Goal: Information Seeking & Learning: Find specific fact

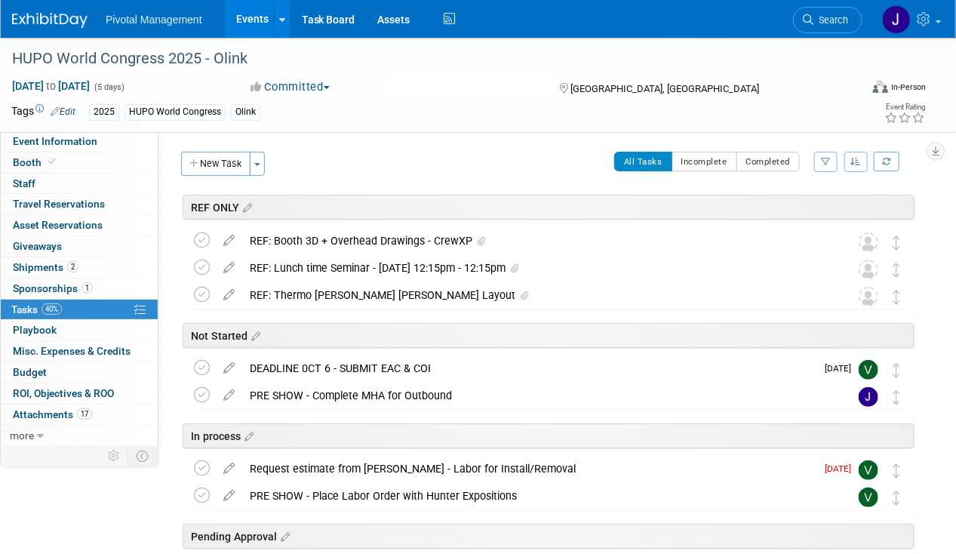
drag, startPoint x: 849, startPoint y: 20, endPoint x: 834, endPoint y: 12, distance: 17.2
click at [834, 12] on link "Search" at bounding box center [827, 20] width 69 height 26
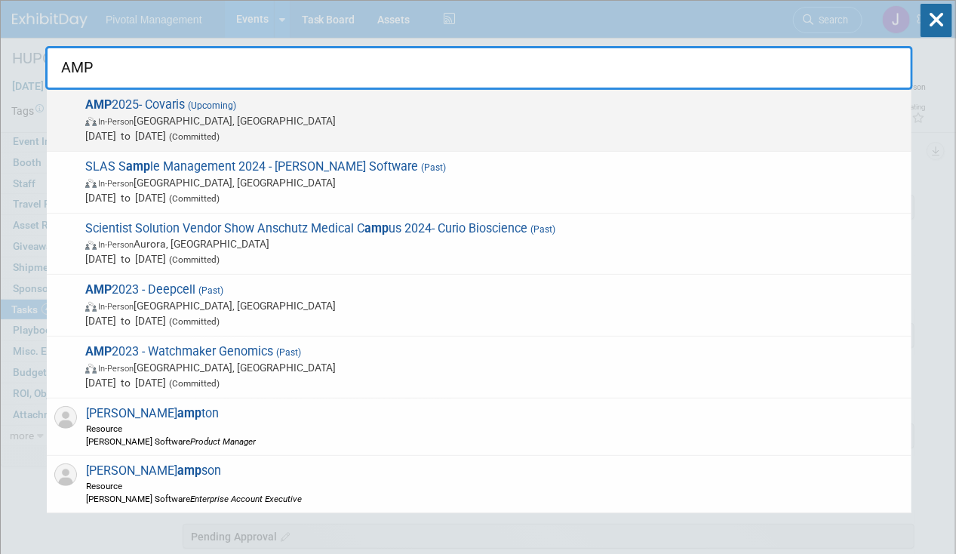
type input "AMP"
click at [310, 110] on span "AMP 2025- Covaris (Upcoming) In-Person Boston, MA Nov 11, 2025 to Nov 15, 2025 …" at bounding box center [492, 120] width 823 height 46
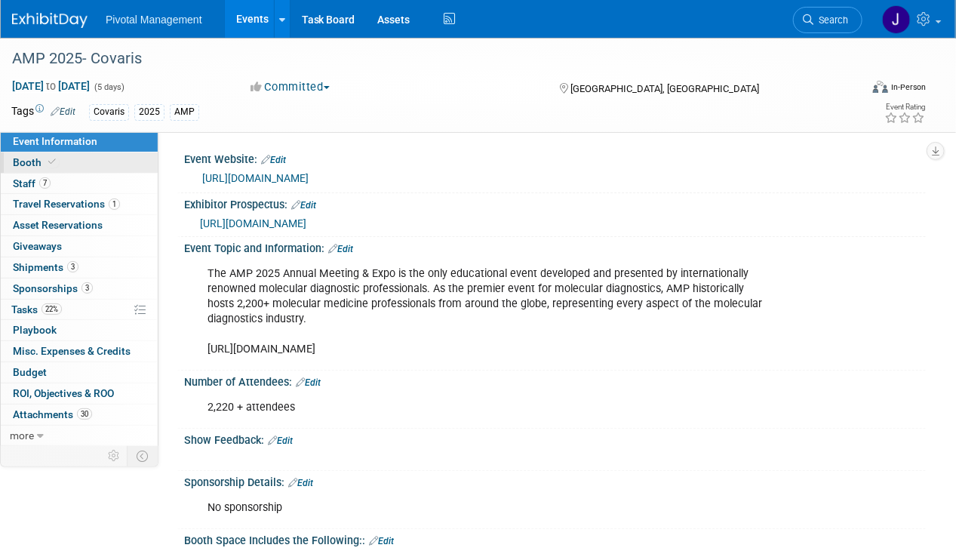
click at [57, 154] on link "Booth" at bounding box center [79, 162] width 157 height 20
select select "Yes"
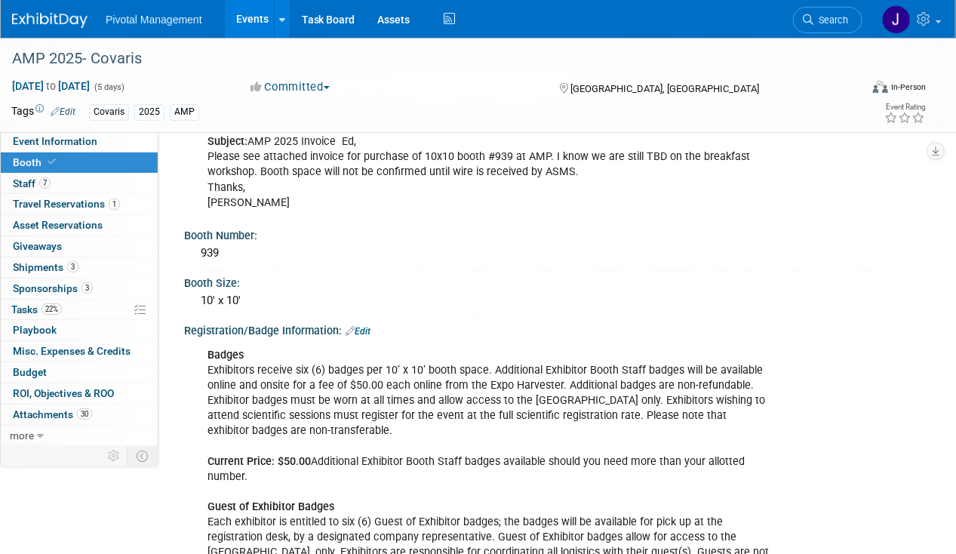
scroll to position [263, 0]
drag, startPoint x: 234, startPoint y: 247, endPoint x: 198, endPoint y: 247, distance: 36.2
click at [198, 247] on div "939" at bounding box center [554, 252] width 719 height 23
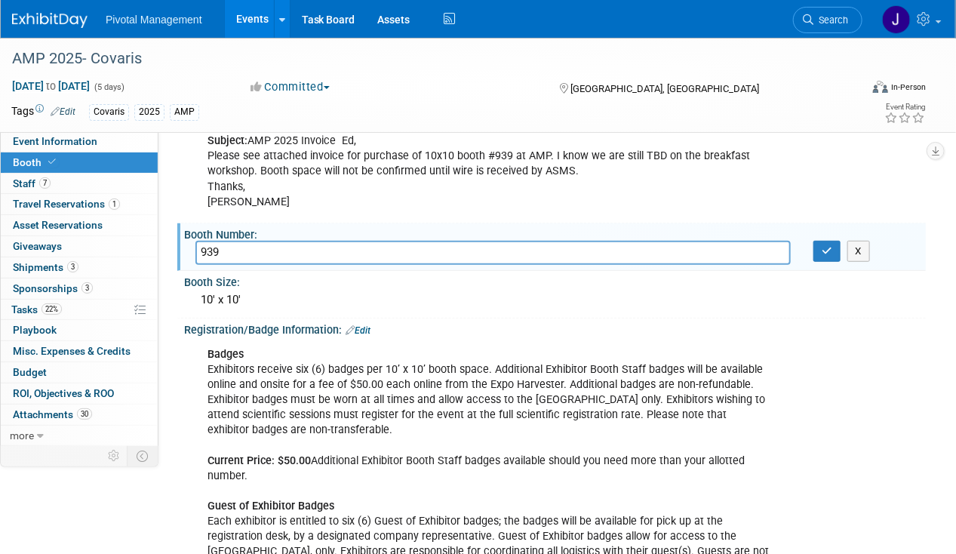
drag, startPoint x: 365, startPoint y: 238, endPoint x: 331, endPoint y: 244, distance: 34.6
click at [361, 241] on input "939" at bounding box center [492, 252] width 595 height 23
drag, startPoint x: 294, startPoint y: 250, endPoint x: 196, endPoint y: 249, distance: 98.1
click at [196, 249] on input "939" at bounding box center [492, 252] width 595 height 23
drag, startPoint x: 245, startPoint y: 23, endPoint x: 709, endPoint y: 23, distance: 463.9
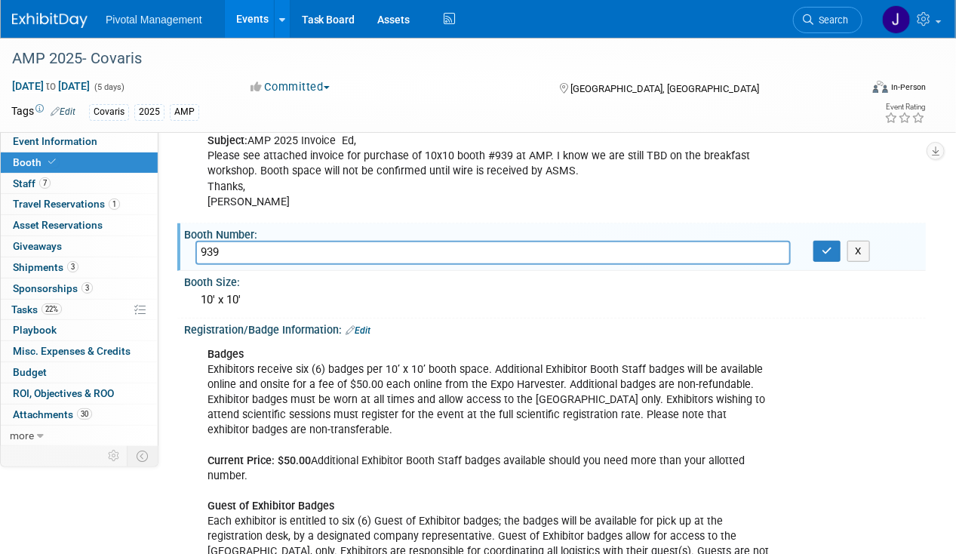
click at [245, 23] on link "Events" at bounding box center [252, 19] width 55 height 38
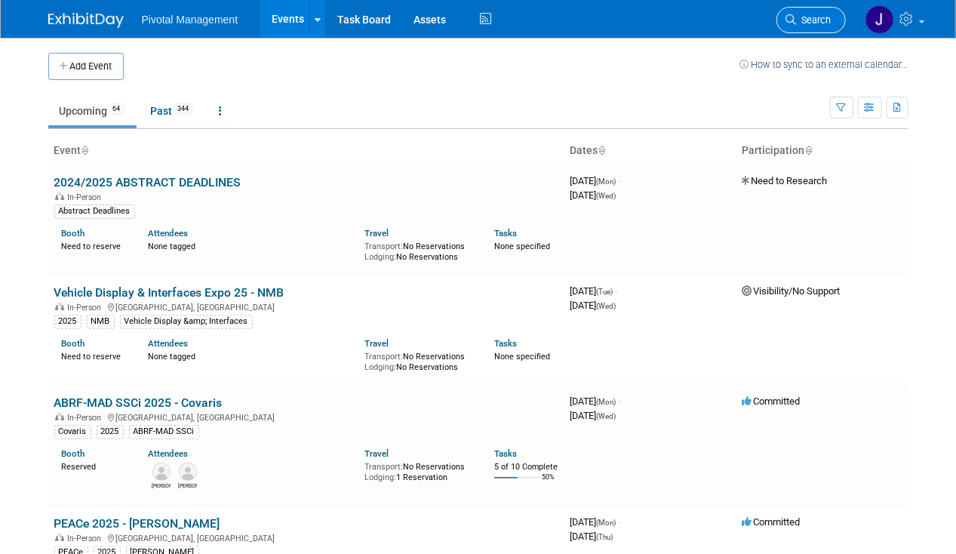
click at [831, 20] on link "Search" at bounding box center [810, 20] width 69 height 26
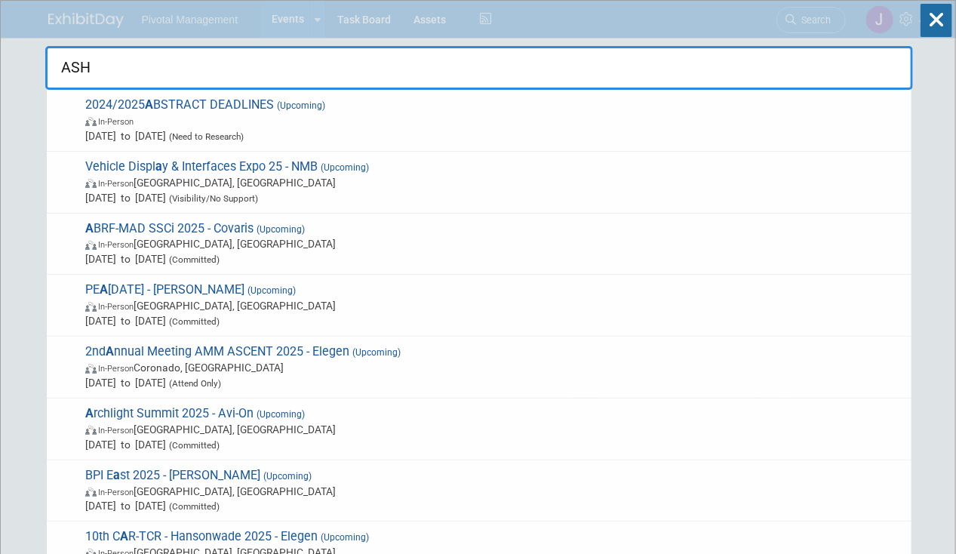
type input "ASHG"
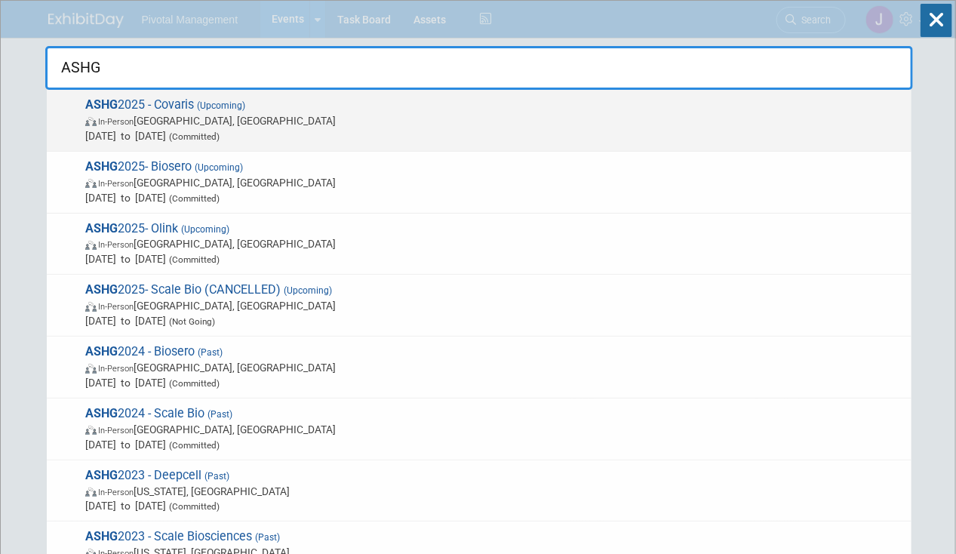
click at [273, 108] on span "ASHG 2025 - Covaris (Upcoming) In-Person [GEOGRAPHIC_DATA], [GEOGRAPHIC_DATA] […" at bounding box center [492, 120] width 823 height 46
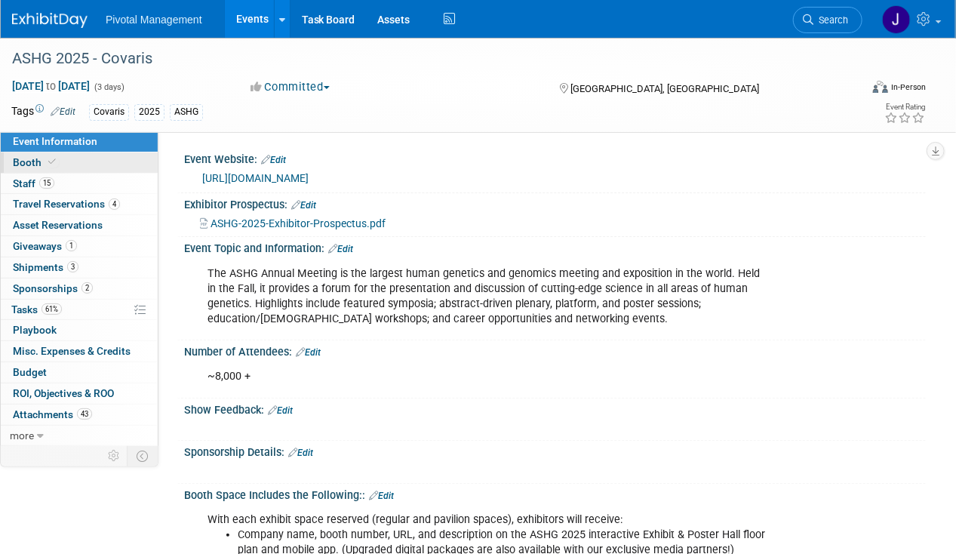
click at [38, 157] on span "Booth" at bounding box center [36, 162] width 46 height 12
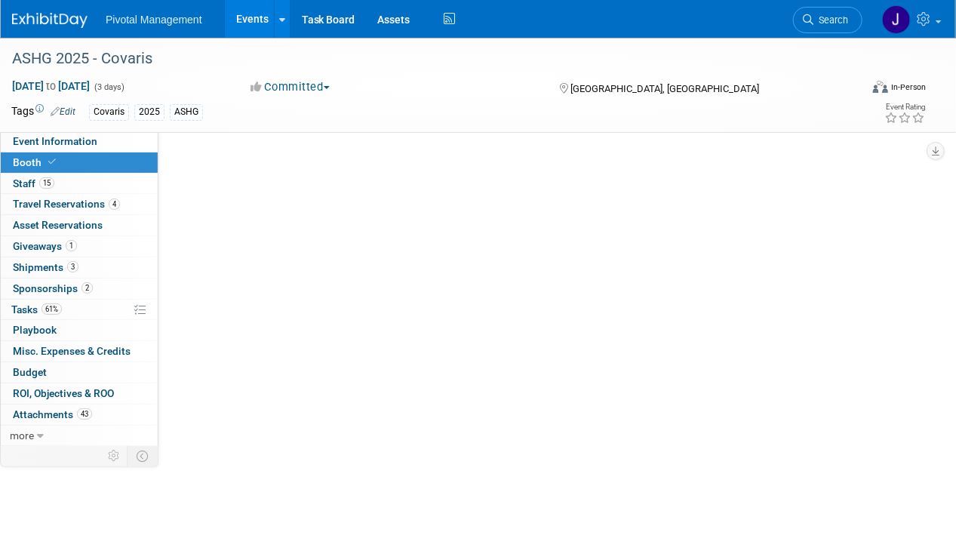
select select "Yes"
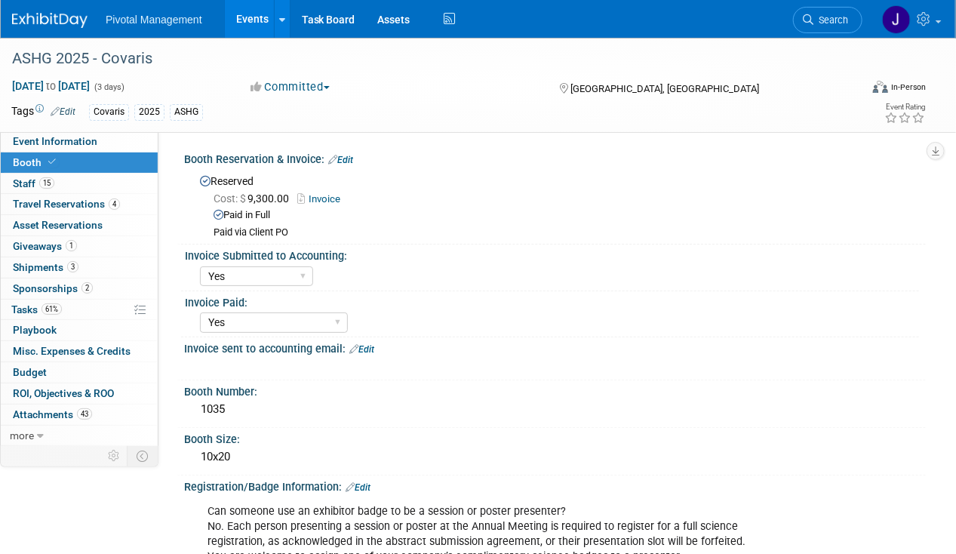
scroll to position [164, 0]
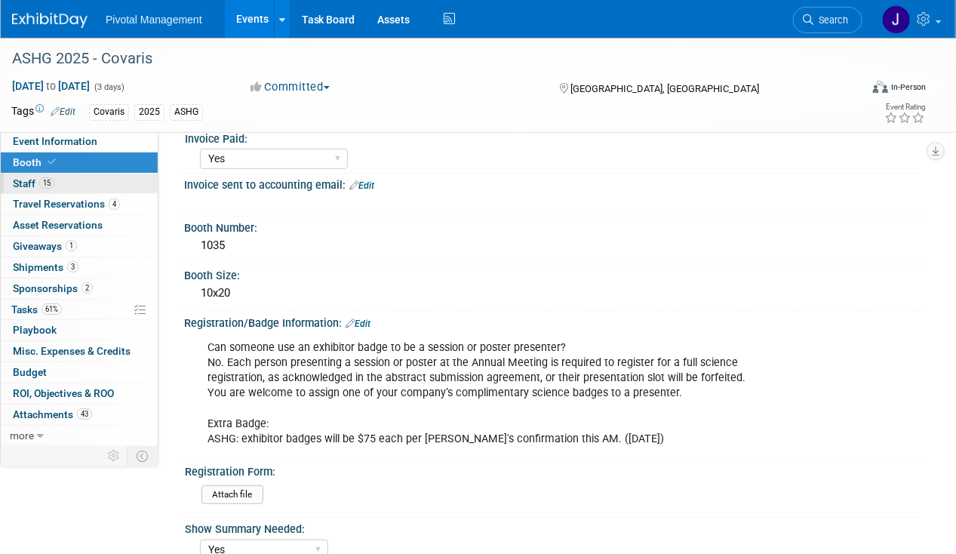
click at [42, 185] on span "15" at bounding box center [46, 182] width 15 height 11
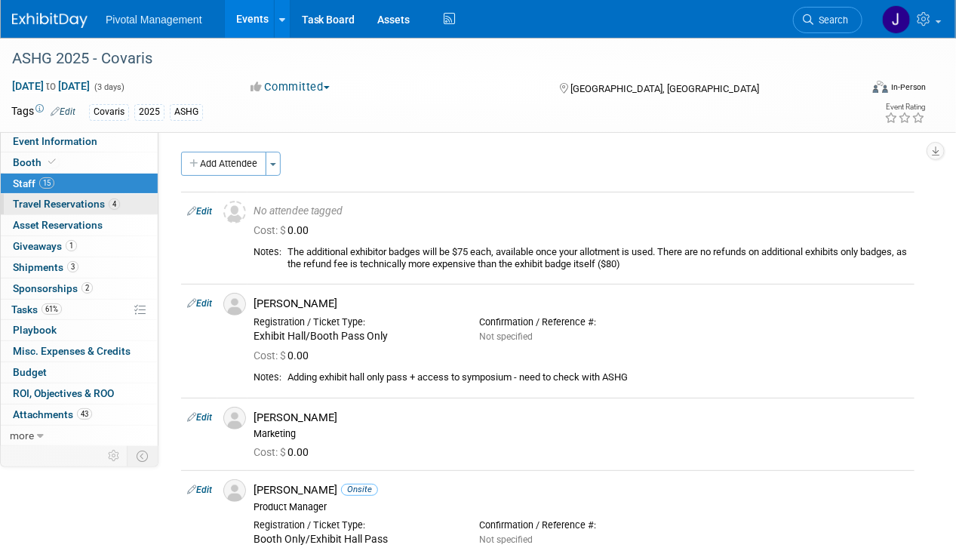
click at [109, 201] on span "4" at bounding box center [114, 203] width 11 height 11
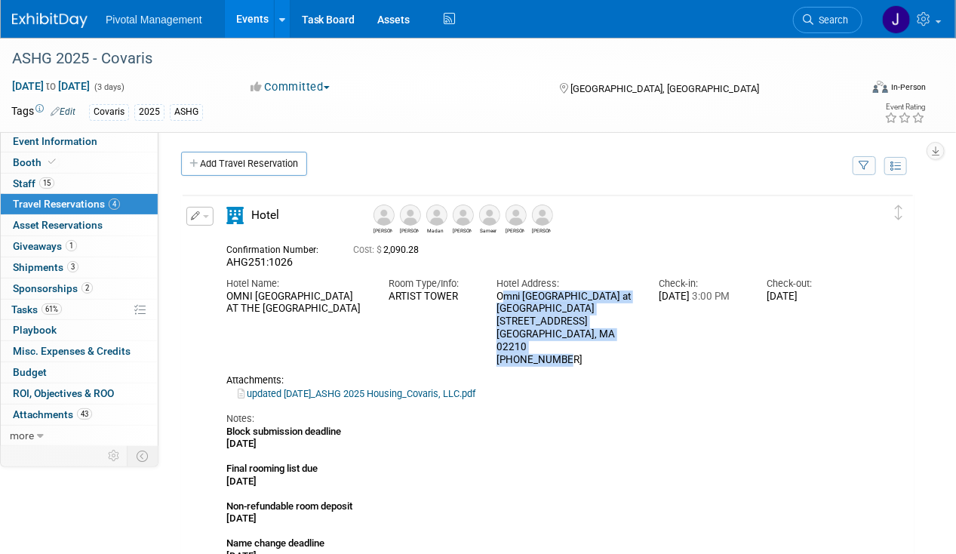
drag, startPoint x: 497, startPoint y: 295, endPoint x: 564, endPoint y: 345, distance: 84.0
click at [564, 345] on div "Omni Boston Hotel at The Seaport 450 Summer Street Boston, MA 02210 617-476-6664" at bounding box center [566, 328] width 140 height 76
copy div "Omni Boston Hotel at The Seaport 450 Summer Street Boston, MA 02210 617-476-6664"
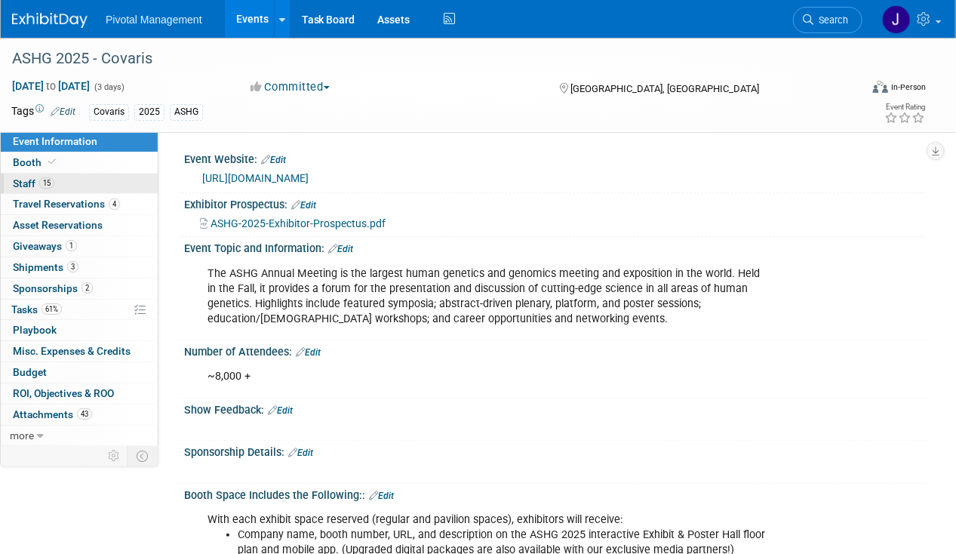
click at [49, 177] on span "15" at bounding box center [46, 182] width 15 height 11
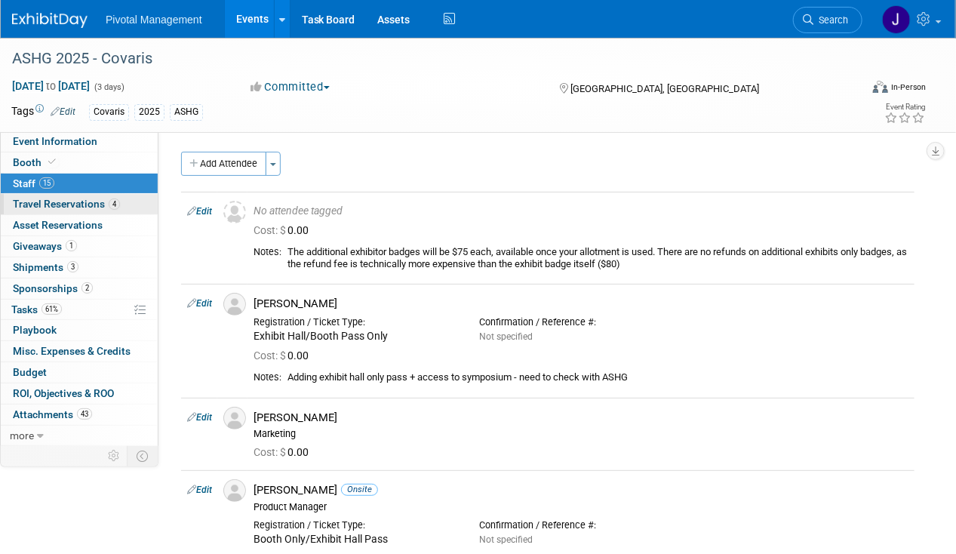
click at [50, 195] on link "4 Travel Reservations 4" at bounding box center [79, 204] width 157 height 20
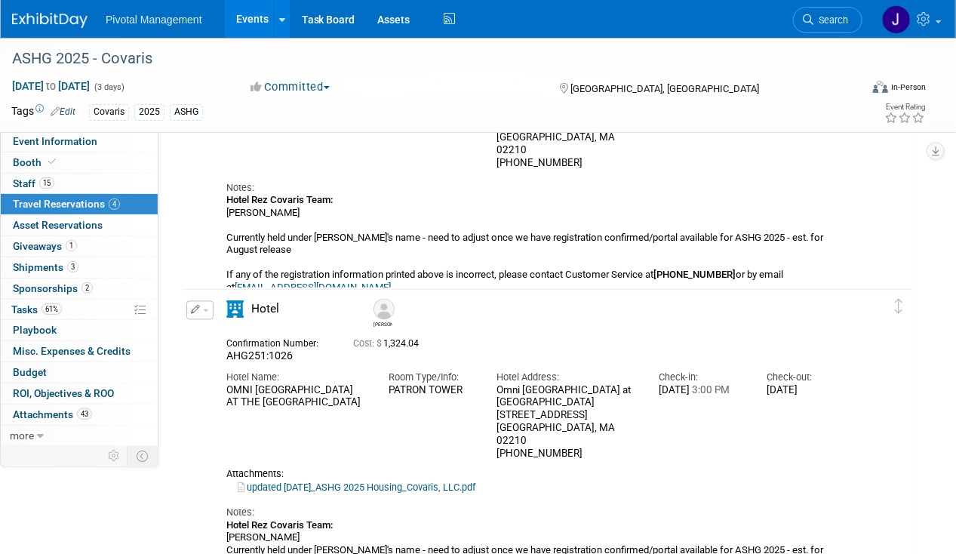
scroll to position [1128, 0]
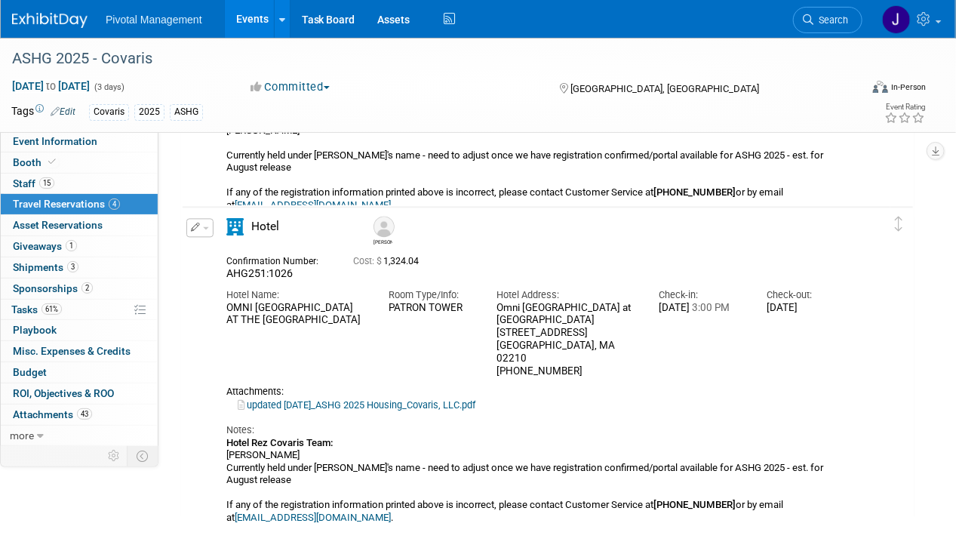
drag, startPoint x: 662, startPoint y: 301, endPoint x: 729, endPoint y: 307, distance: 67.4
click at [729, 307] on div "[DATE] 3:00 PM" at bounding box center [701, 308] width 85 height 13
drag, startPoint x: 729, startPoint y: 307, endPoint x: 669, endPoint y: 309, distance: 59.6
click at [670, 309] on div "[DATE] 3:00 PM" at bounding box center [701, 308] width 85 height 13
click at [653, 307] on div "Check-in: [DATE] 3:00 PM" at bounding box center [701, 298] width 108 height 34
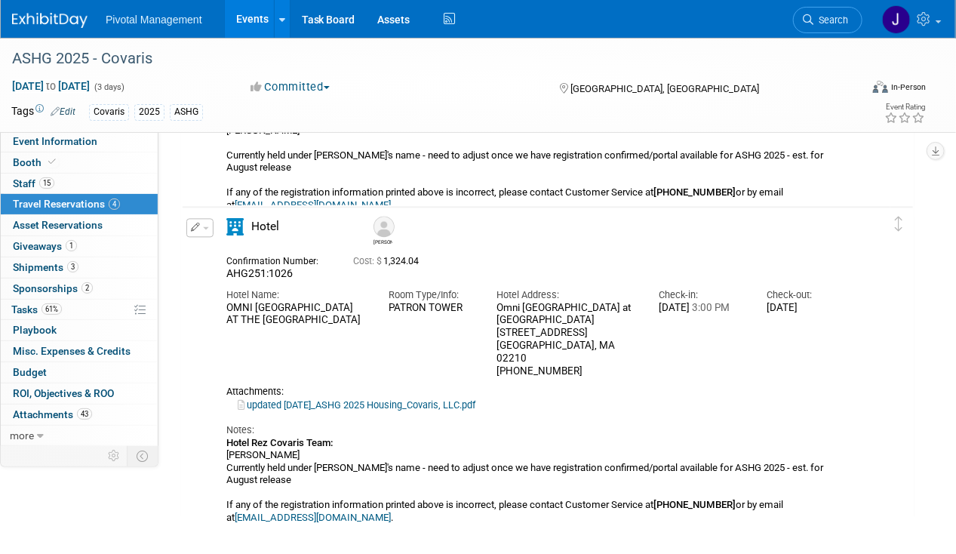
drag, startPoint x: 657, startPoint y: 305, endPoint x: 747, endPoint y: 306, distance: 89.8
click at [747, 306] on div "Check-in: [DATE] 3:00 PM" at bounding box center [701, 298] width 108 height 34
copy div "[DATE]"
drag, startPoint x: 760, startPoint y: 309, endPoint x: 874, endPoint y: 308, distance: 114.7
click at [874, 308] on div "Edit Reservation [PERSON_NAME] Notes:" at bounding box center [537, 370] width 708 height 305
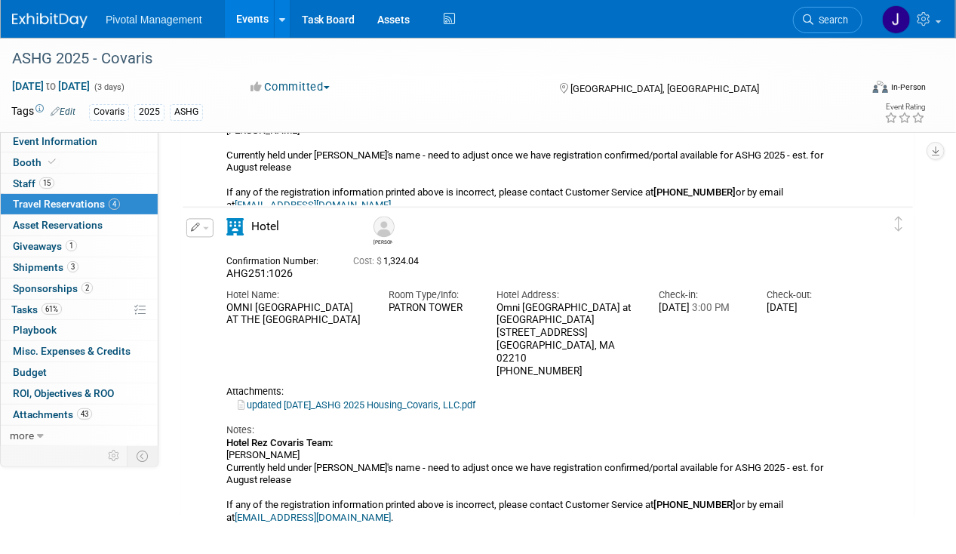
copy div "[DATE]"
